Goal: Check status: Check status

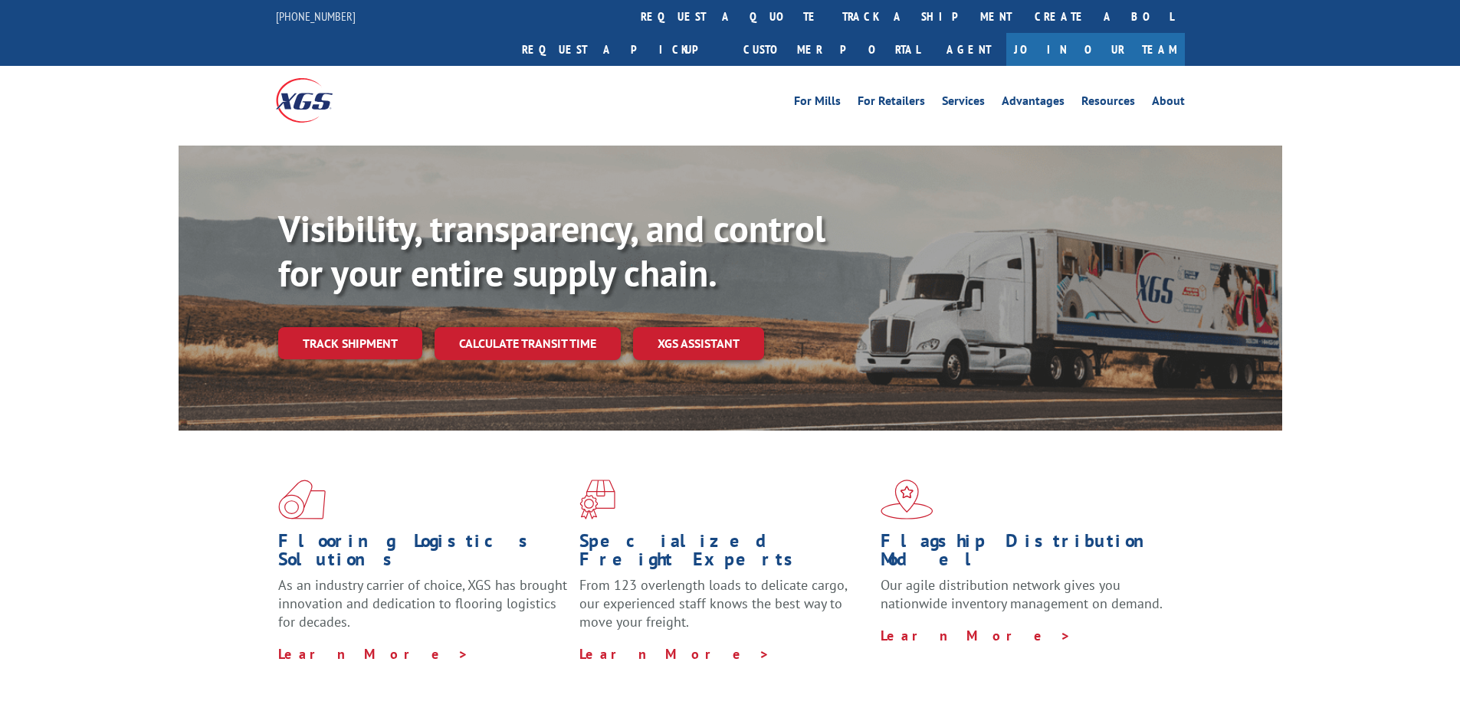
click at [379, 327] on link "Track shipment" at bounding box center [350, 343] width 144 height 32
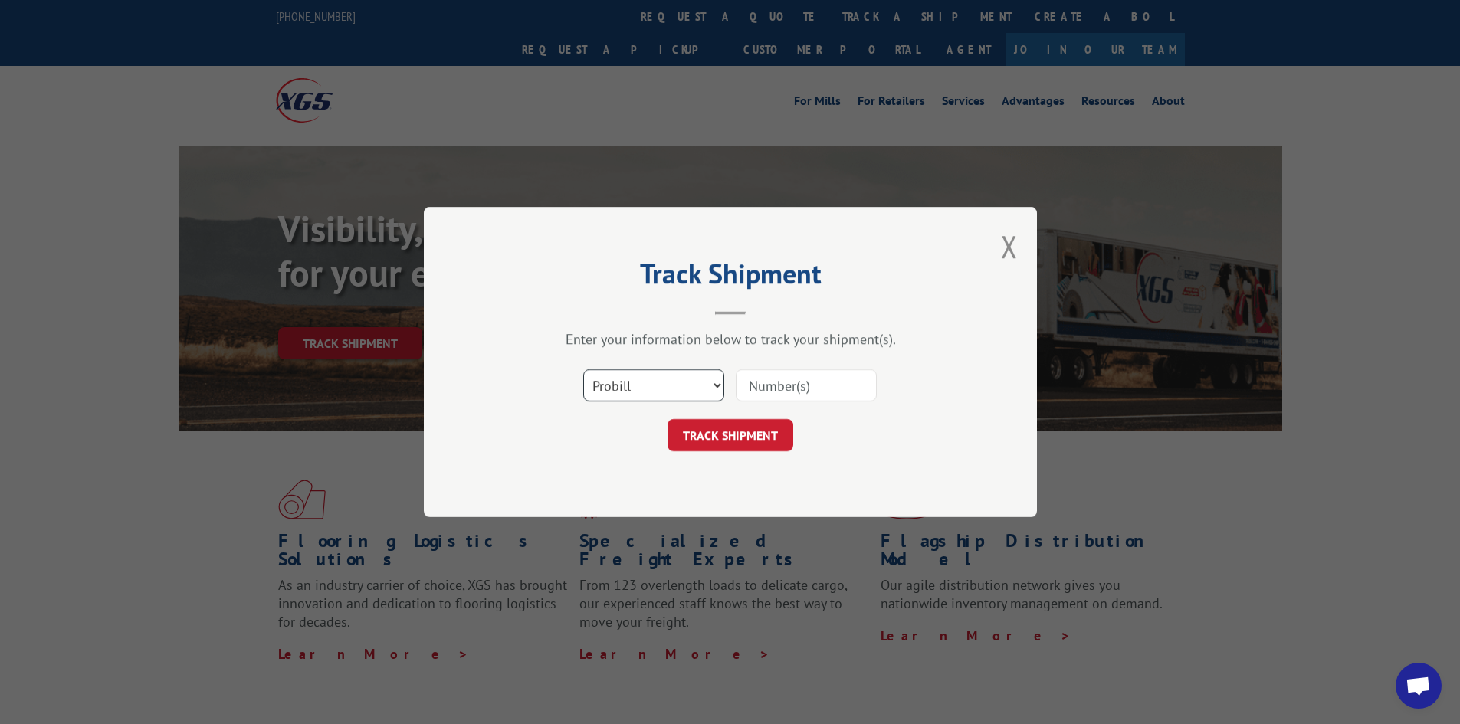
click at [675, 392] on select "Select category... Probill BOL PO" at bounding box center [653, 385] width 141 height 32
select select "po"
click at [583, 369] on select "Select category... Probill BOL PO" at bounding box center [653, 385] width 141 height 32
click at [753, 380] on input at bounding box center [806, 385] width 141 height 32
paste input "58546939"
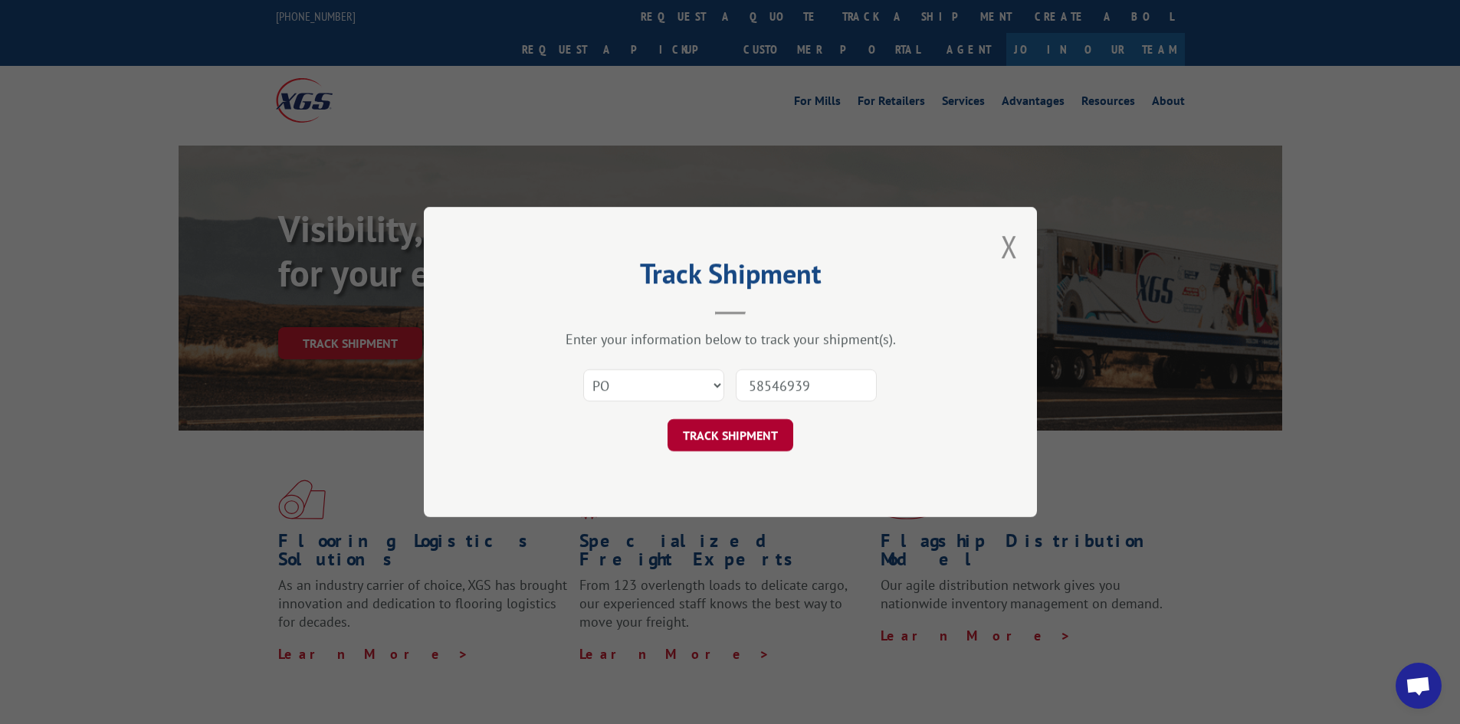
type input "58546939"
click at [761, 440] on button "TRACK SHIPMENT" at bounding box center [731, 435] width 126 height 32
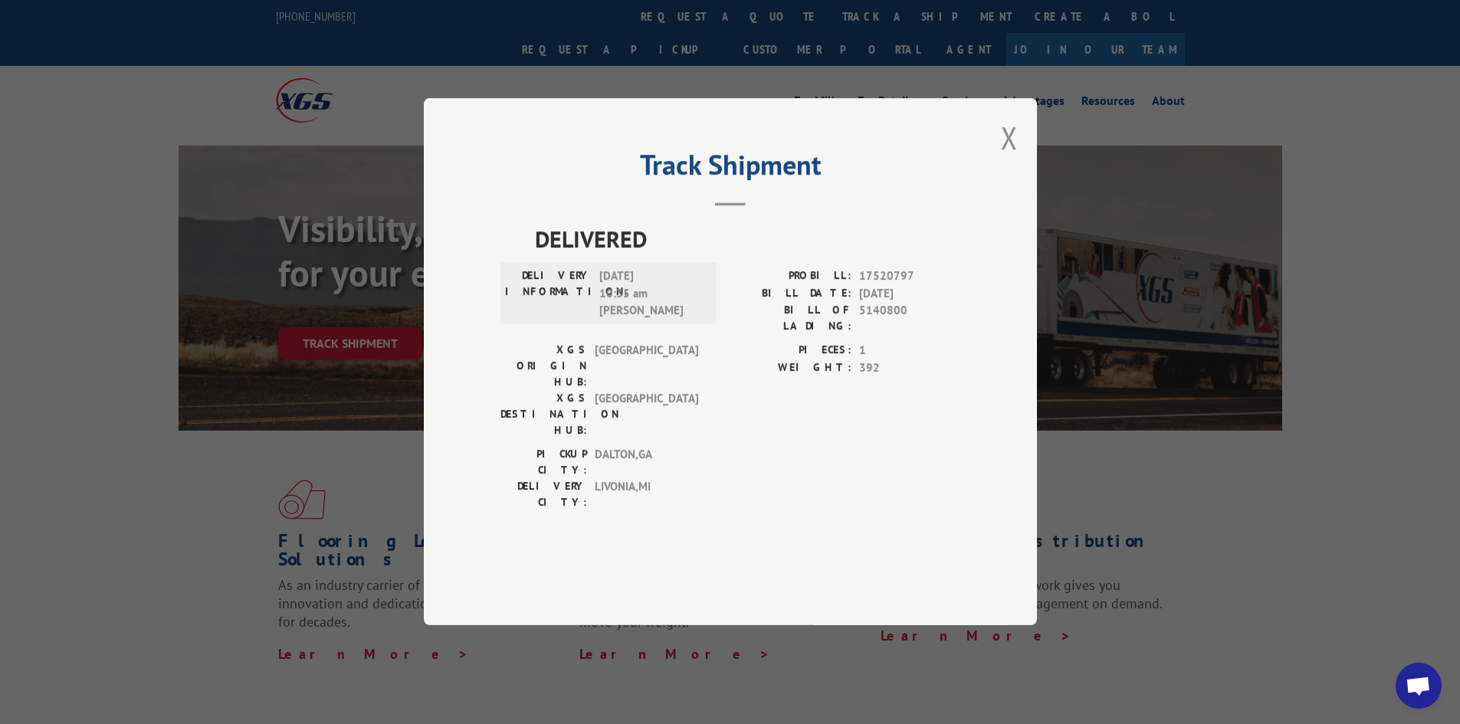
drag, startPoint x: 1002, startPoint y: 179, endPoint x: 996, endPoint y: 185, distance: 8.7
click at [1002, 158] on button "Close modal" at bounding box center [1009, 137] width 17 height 41
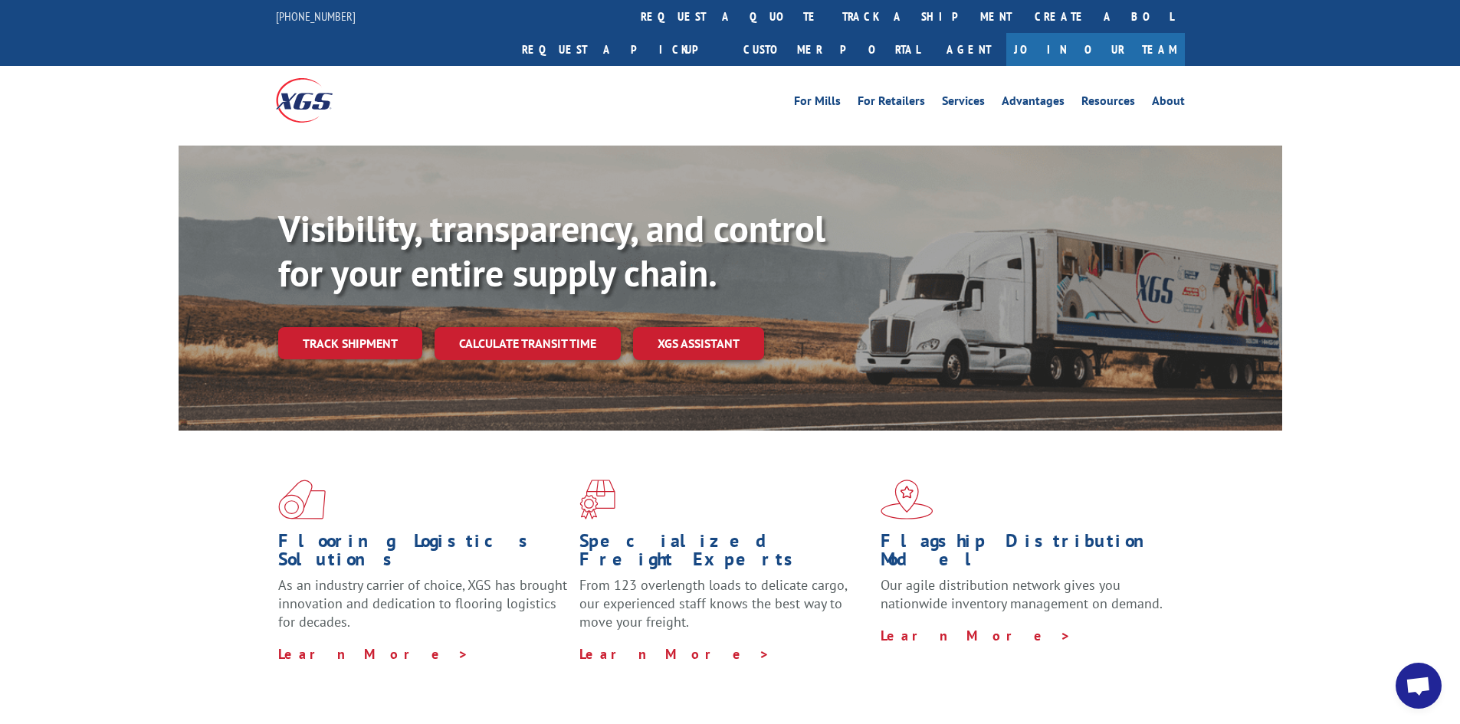
click at [374, 327] on link "Track shipment" at bounding box center [350, 343] width 144 height 32
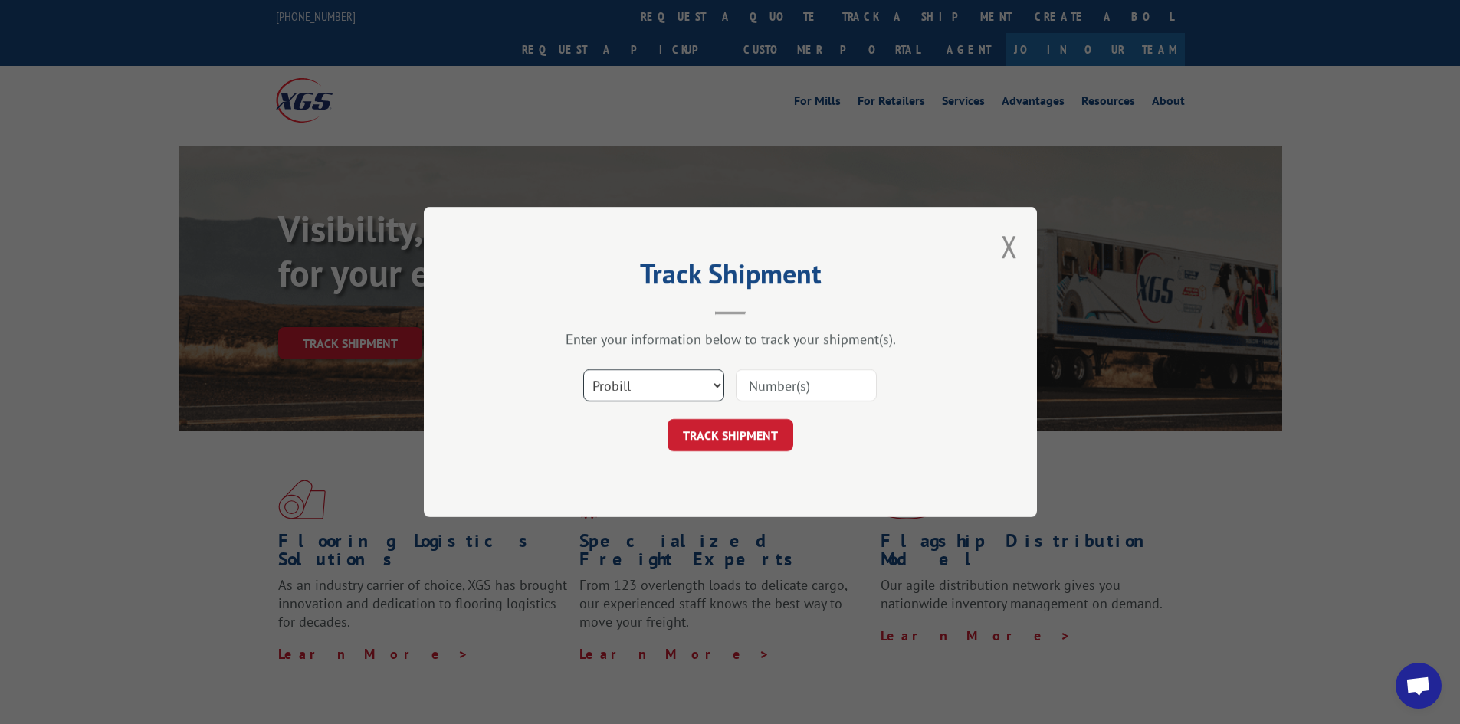
click at [625, 389] on select "Select category... Probill BOL PO" at bounding box center [653, 385] width 141 height 32
select select "po"
click at [583, 369] on select "Select category... Probill BOL PO" at bounding box center [653, 385] width 141 height 32
click at [799, 368] on div at bounding box center [806, 385] width 141 height 35
paste input "58547029"
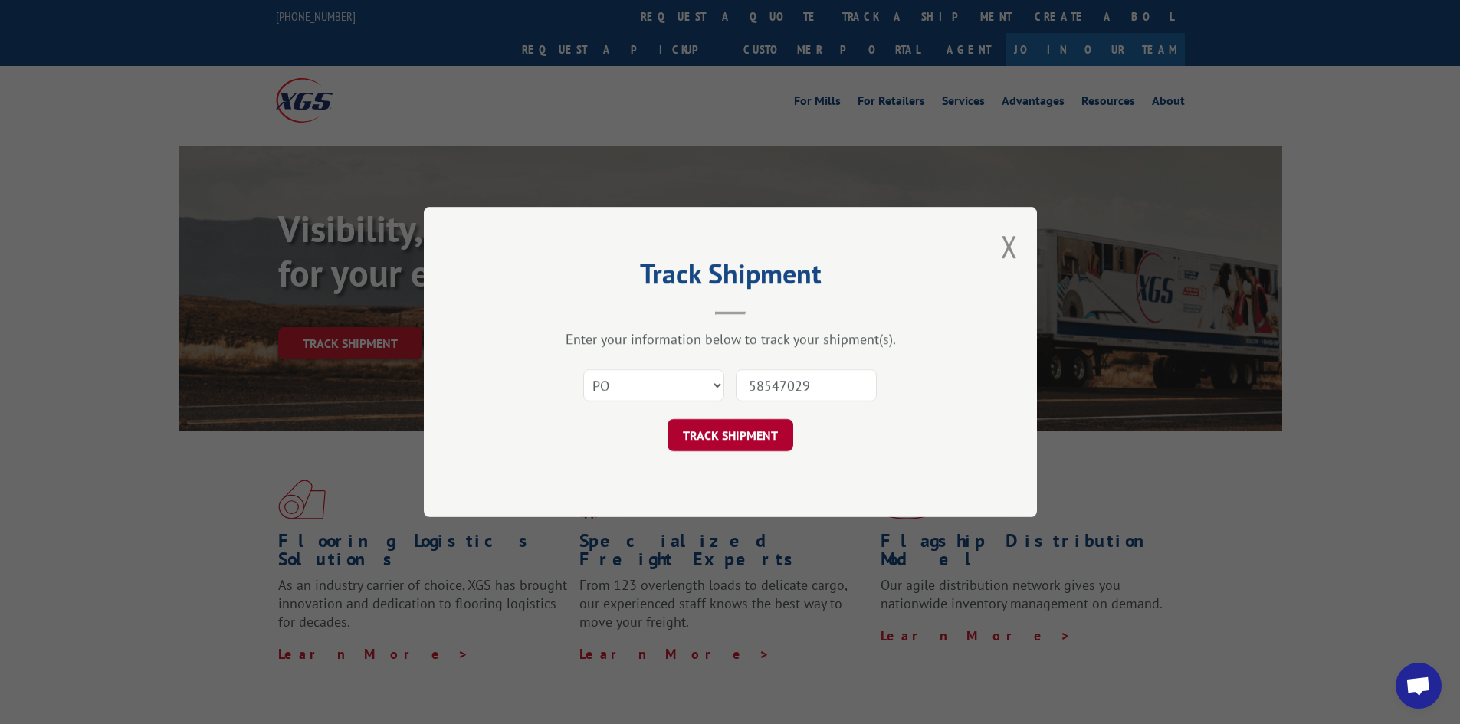
type input "58547029"
drag, startPoint x: 776, startPoint y: 424, endPoint x: 769, endPoint y: 418, distance: 8.7
click at [773, 421] on button "TRACK SHIPMENT" at bounding box center [731, 435] width 126 height 32
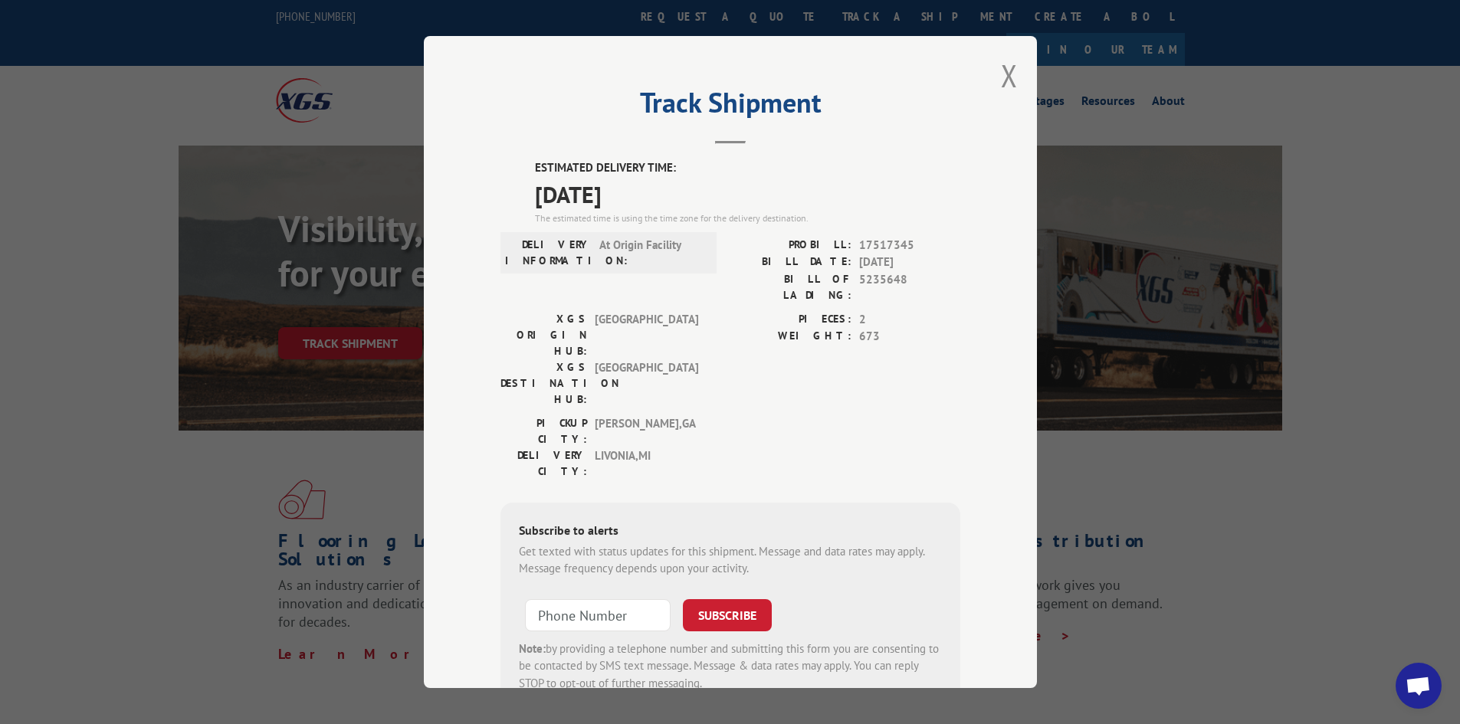
drag, startPoint x: 526, startPoint y: 155, endPoint x: 661, endPoint y: 197, distance: 142.0
click at [665, 195] on div "Track Shipment ESTIMATED DELIVERY TIME: [DATE] The estimated time is using the …" at bounding box center [730, 362] width 613 height 652
copy div "ESTIMATED DELIVERY TIME: [DATE]"
